Goal: Information Seeking & Learning: Learn about a topic

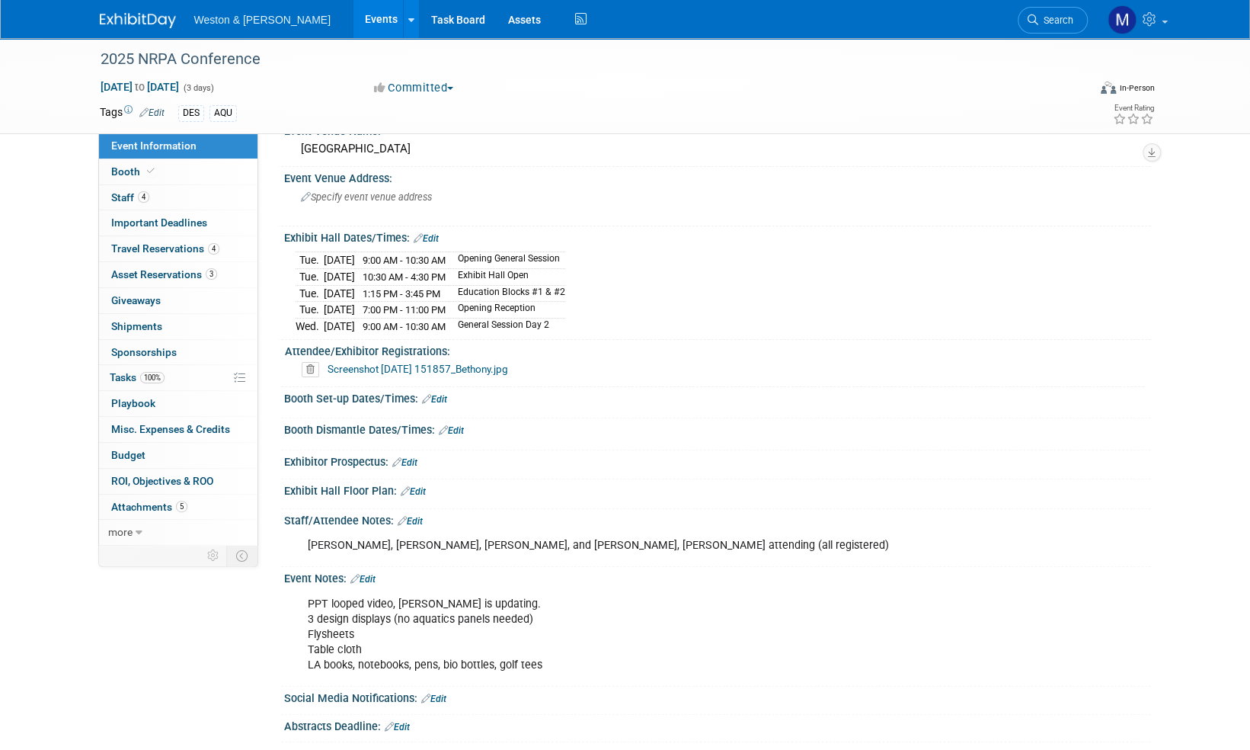
scroll to position [76, 0]
click at [1067, 16] on span "Search" at bounding box center [1055, 19] width 35 height 11
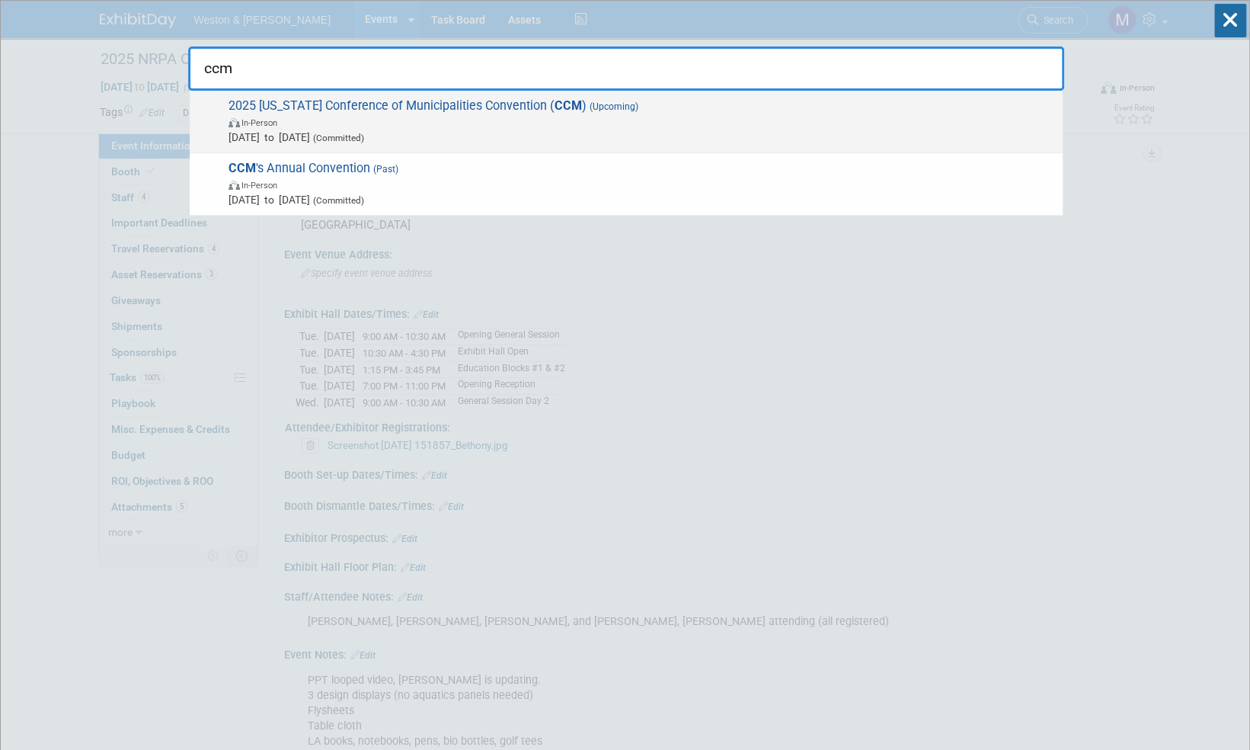
type input "ccm"
click at [454, 104] on span "2025 Connecticut Conference of Municipalities Convention ( CCM ) (Upcoming) In-…" at bounding box center [639, 121] width 831 height 46
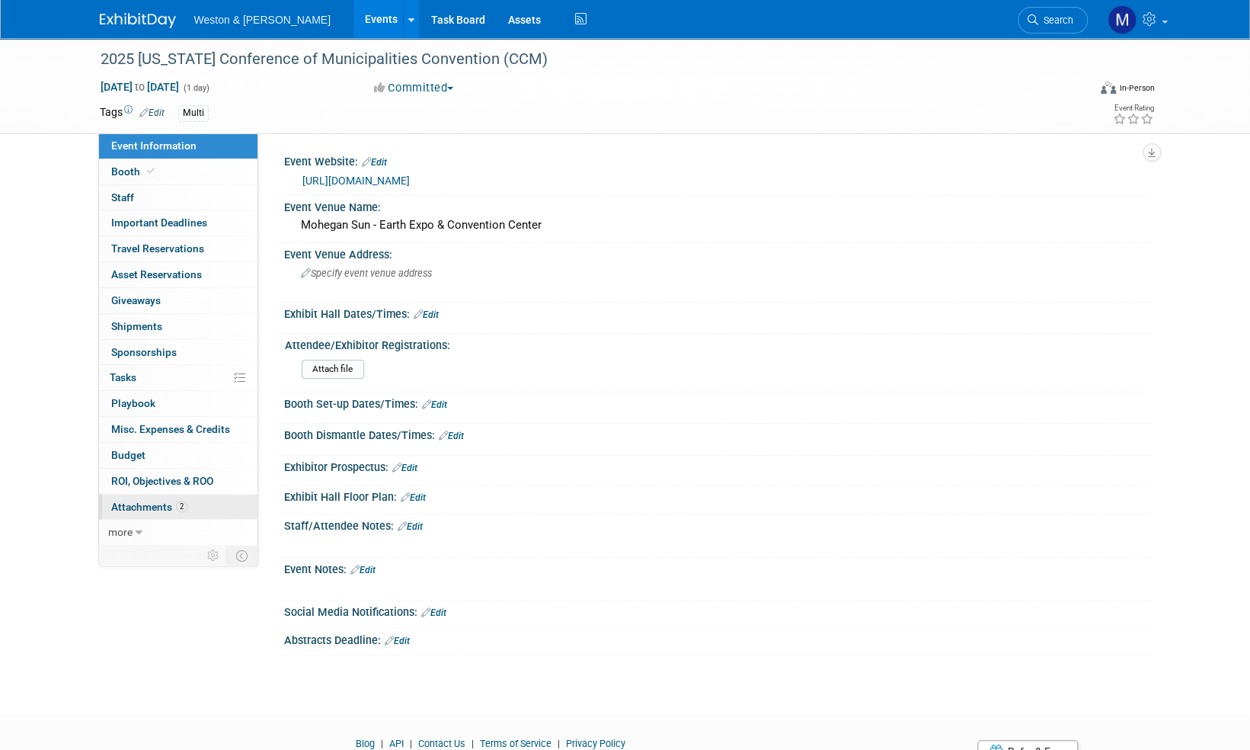
click at [157, 505] on span "Attachments 2" at bounding box center [149, 507] width 76 height 12
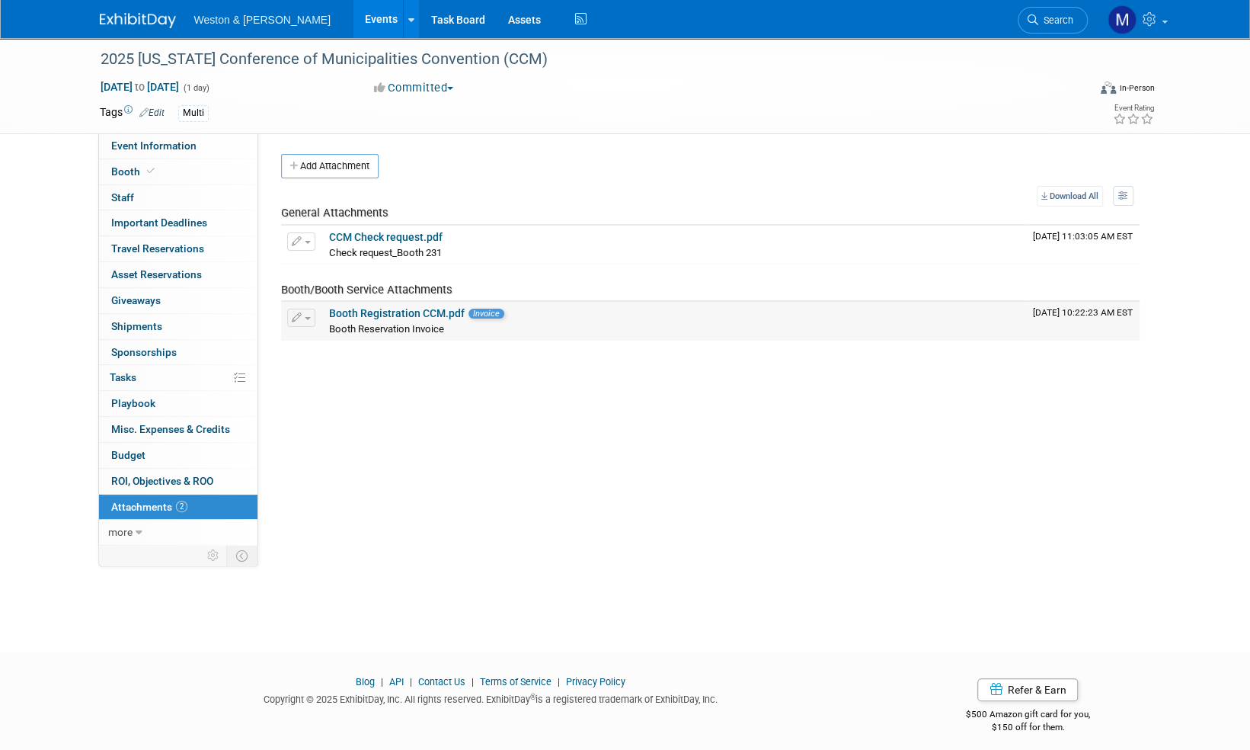
click at [431, 313] on link "Booth Registration CCM.pdf" at bounding box center [397, 313] width 136 height 12
click at [145, 142] on span "Event Information" at bounding box center [153, 145] width 85 height 12
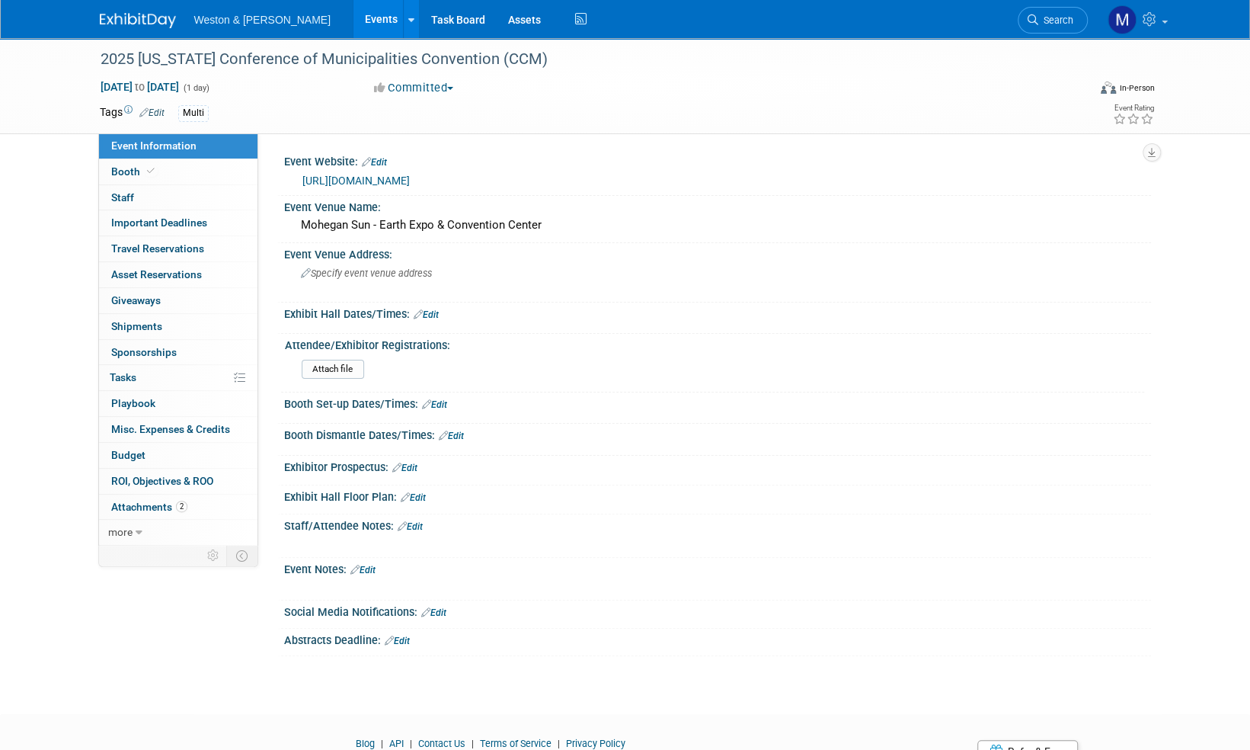
click at [149, 15] on img at bounding box center [138, 20] width 76 height 15
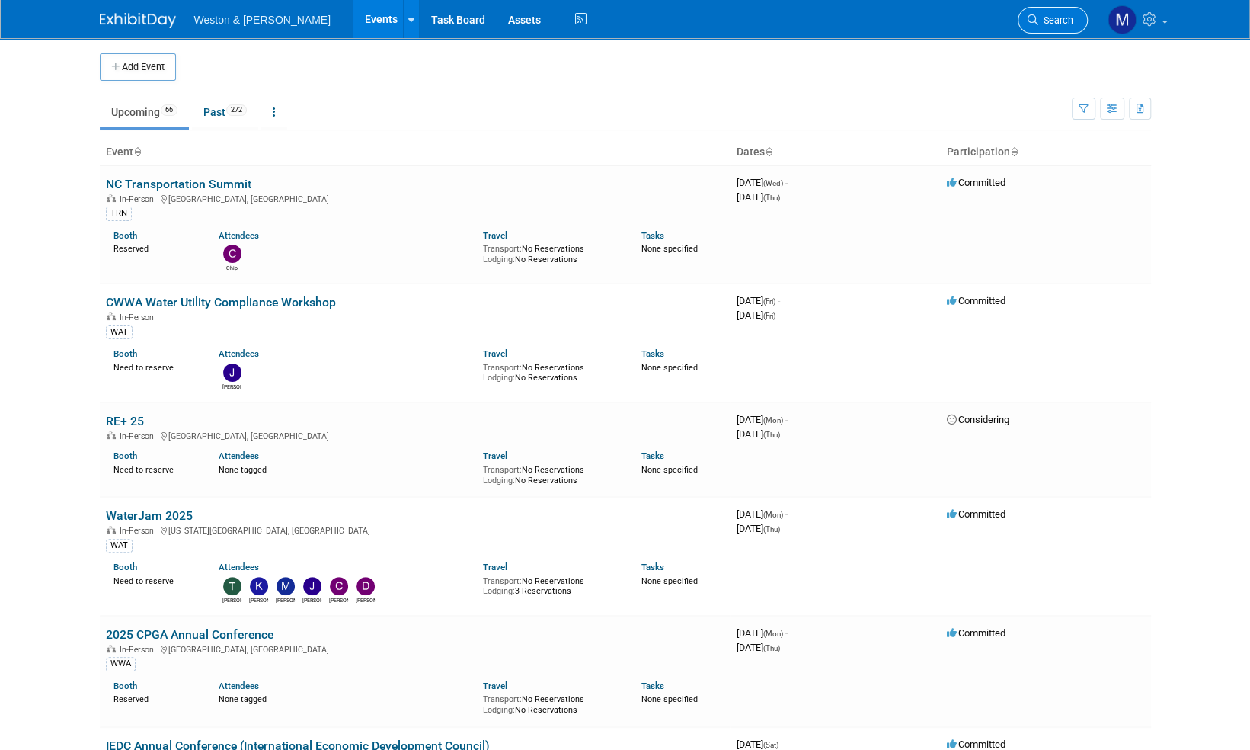
click at [1071, 16] on span "Search" at bounding box center [1055, 19] width 35 height 11
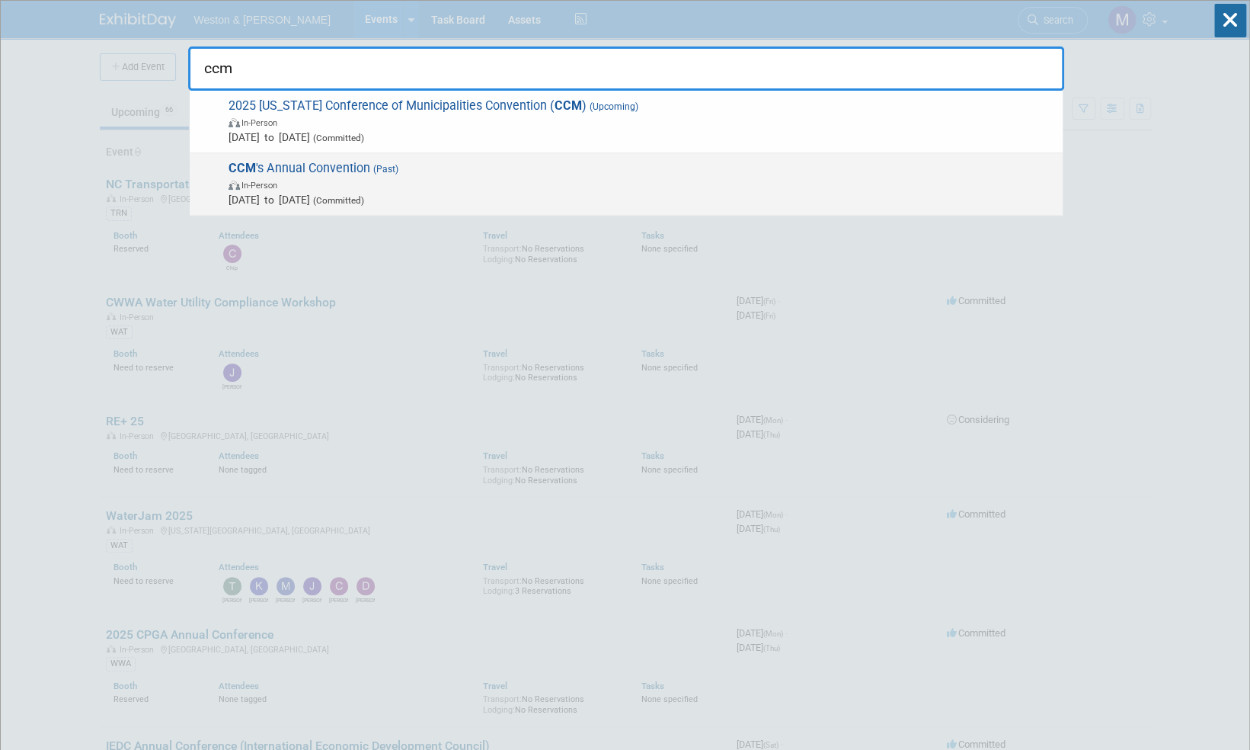
type input "ccm"
click at [332, 169] on span "CCM 's Annual Convention (Past) In-Person Dec 3, 2024 to Dec 3, 2024 (Committed)" at bounding box center [639, 184] width 831 height 46
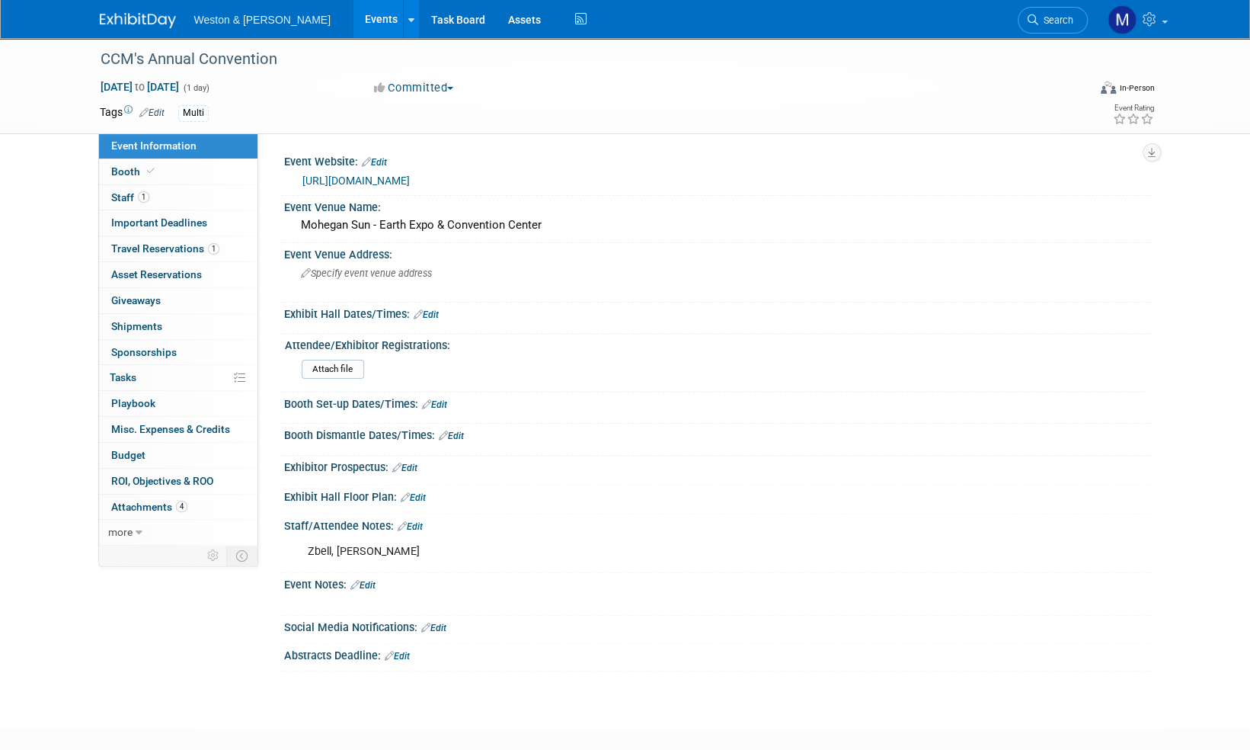
click at [133, 23] on img at bounding box center [138, 20] width 76 height 15
